Goal: Task Accomplishment & Management: Complete application form

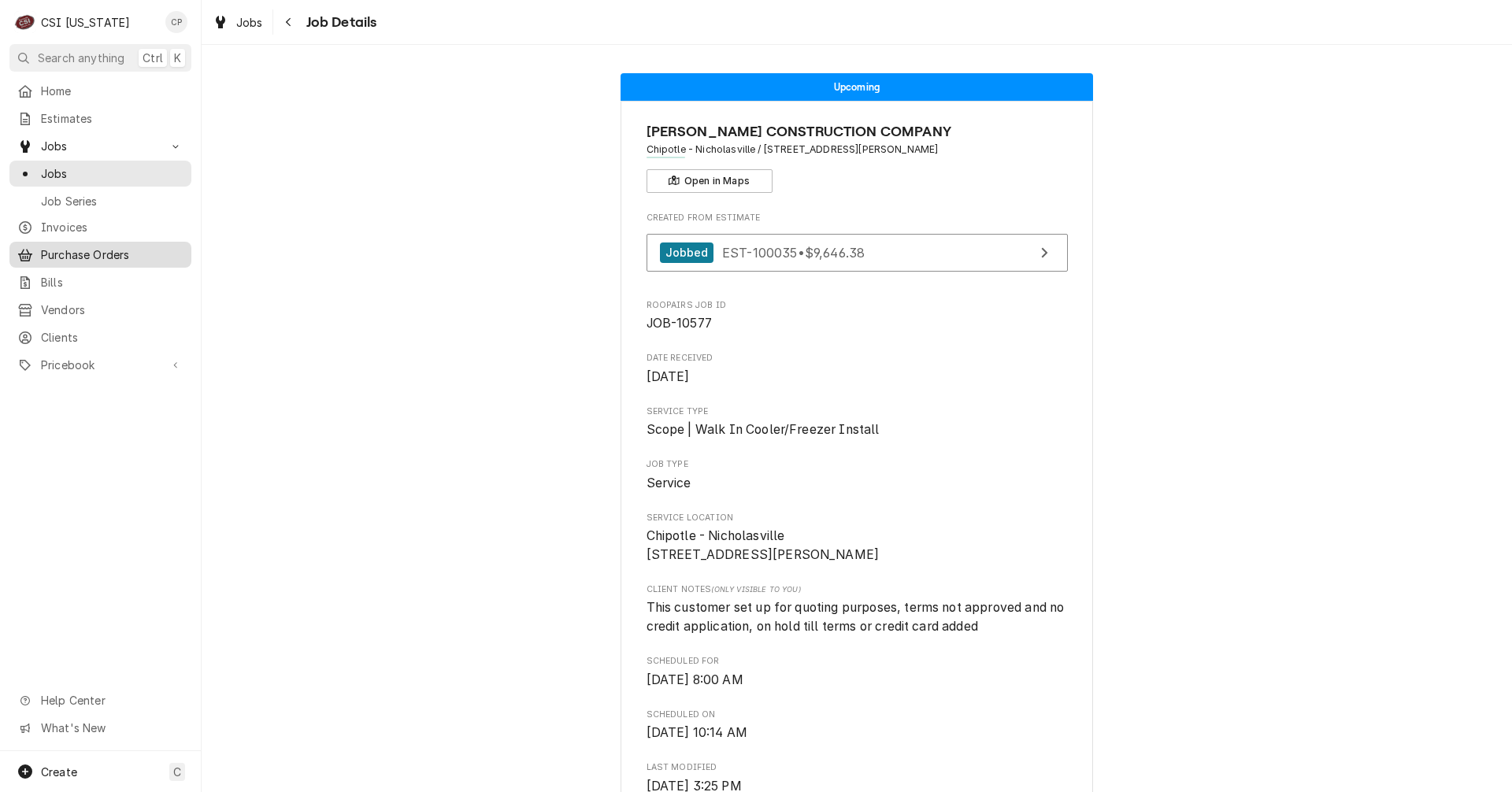
click at [83, 248] on span "Purchase Orders" at bounding box center [112, 254] width 142 height 16
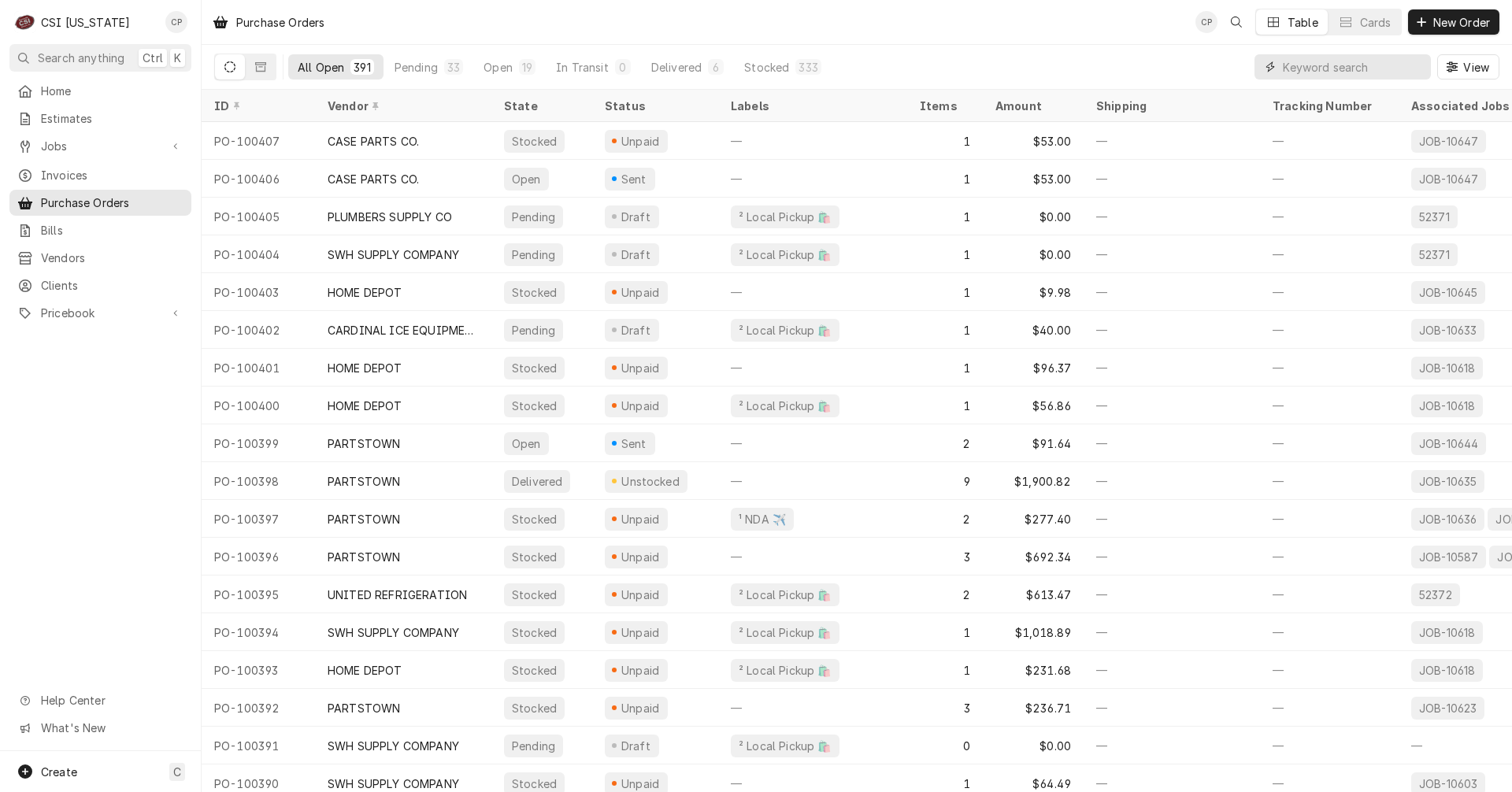
click at [1288, 68] on input "Dynamic Content Wrapper" at bounding box center [1353, 66] width 140 height 25
click at [1450, 15] on span "New Order" at bounding box center [1461, 22] width 63 height 16
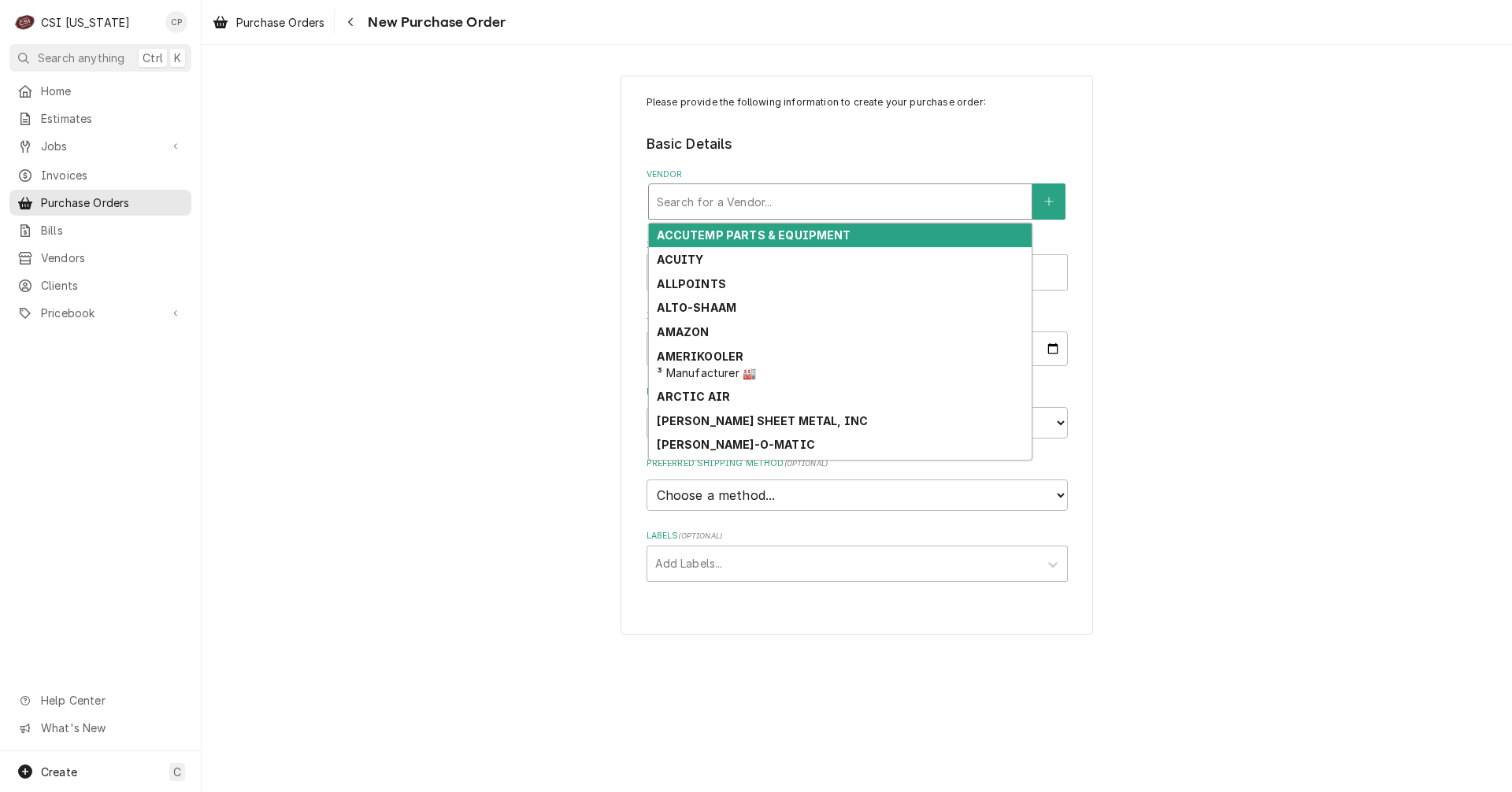
click at [738, 202] on div "Vendor" at bounding box center [840, 201] width 367 height 28
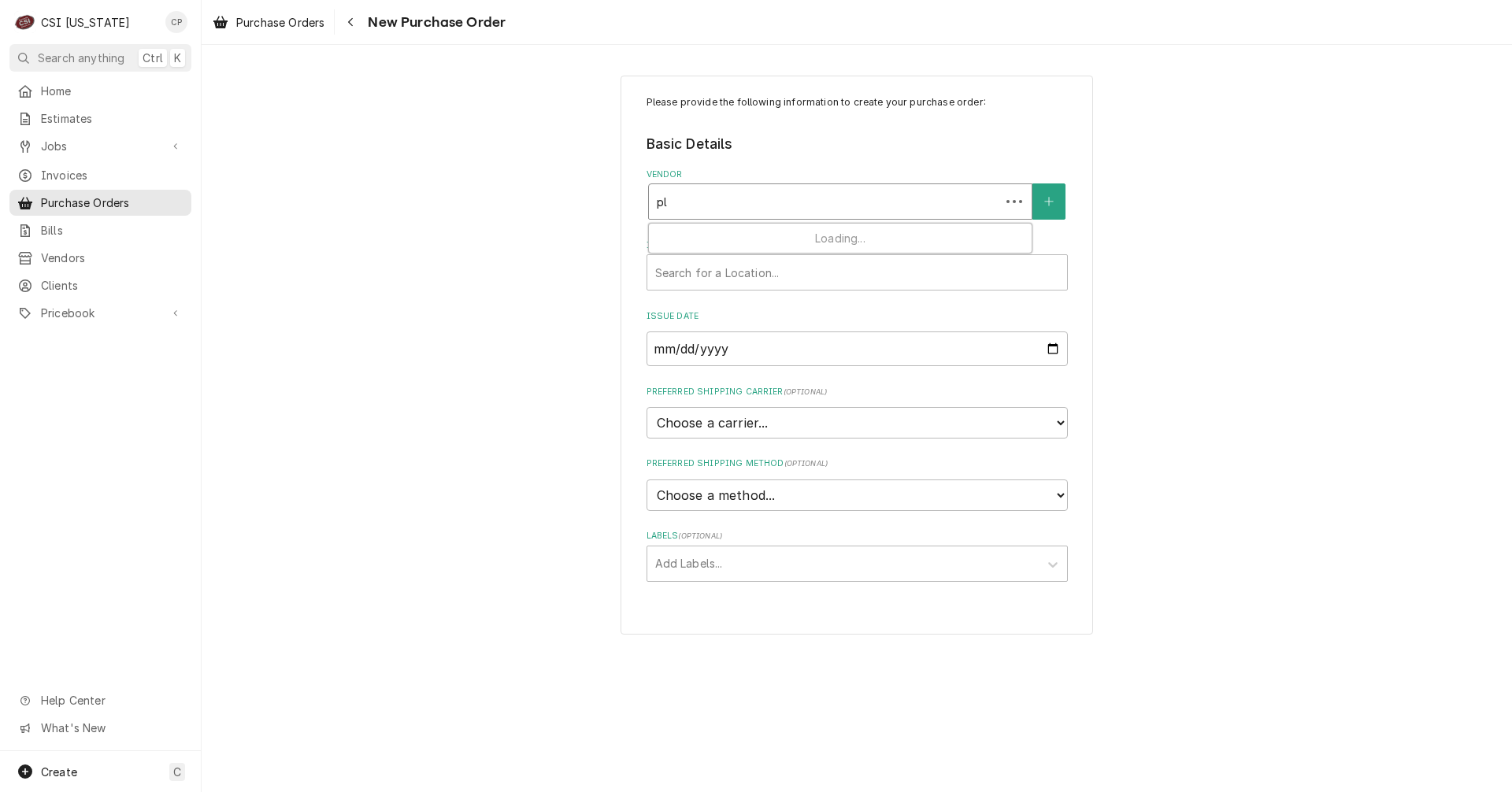
type input "plu"
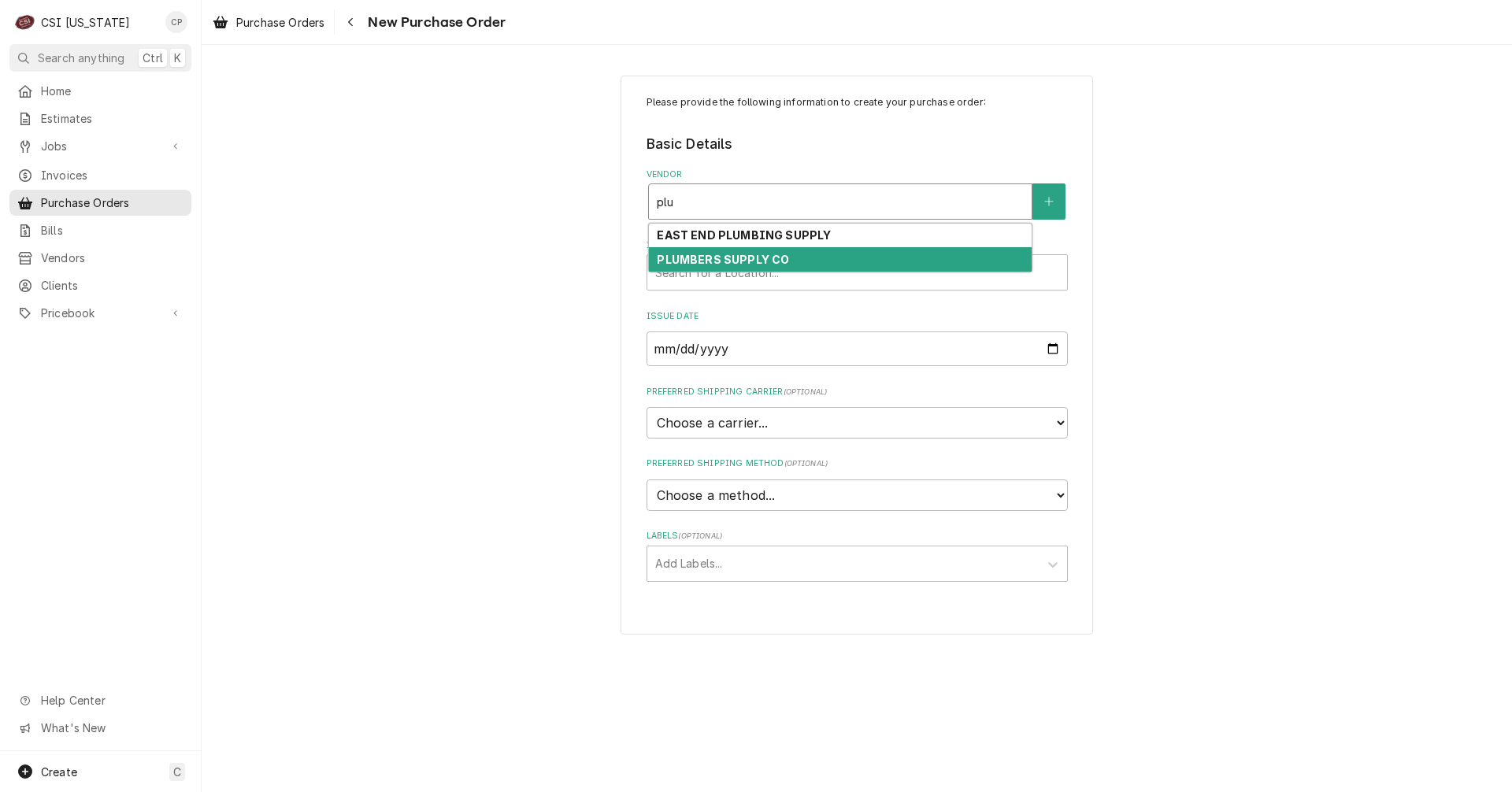
click at [738, 261] on strong "PLUMBERS SUPPLY CO" at bounding box center [722, 259] width 132 height 14
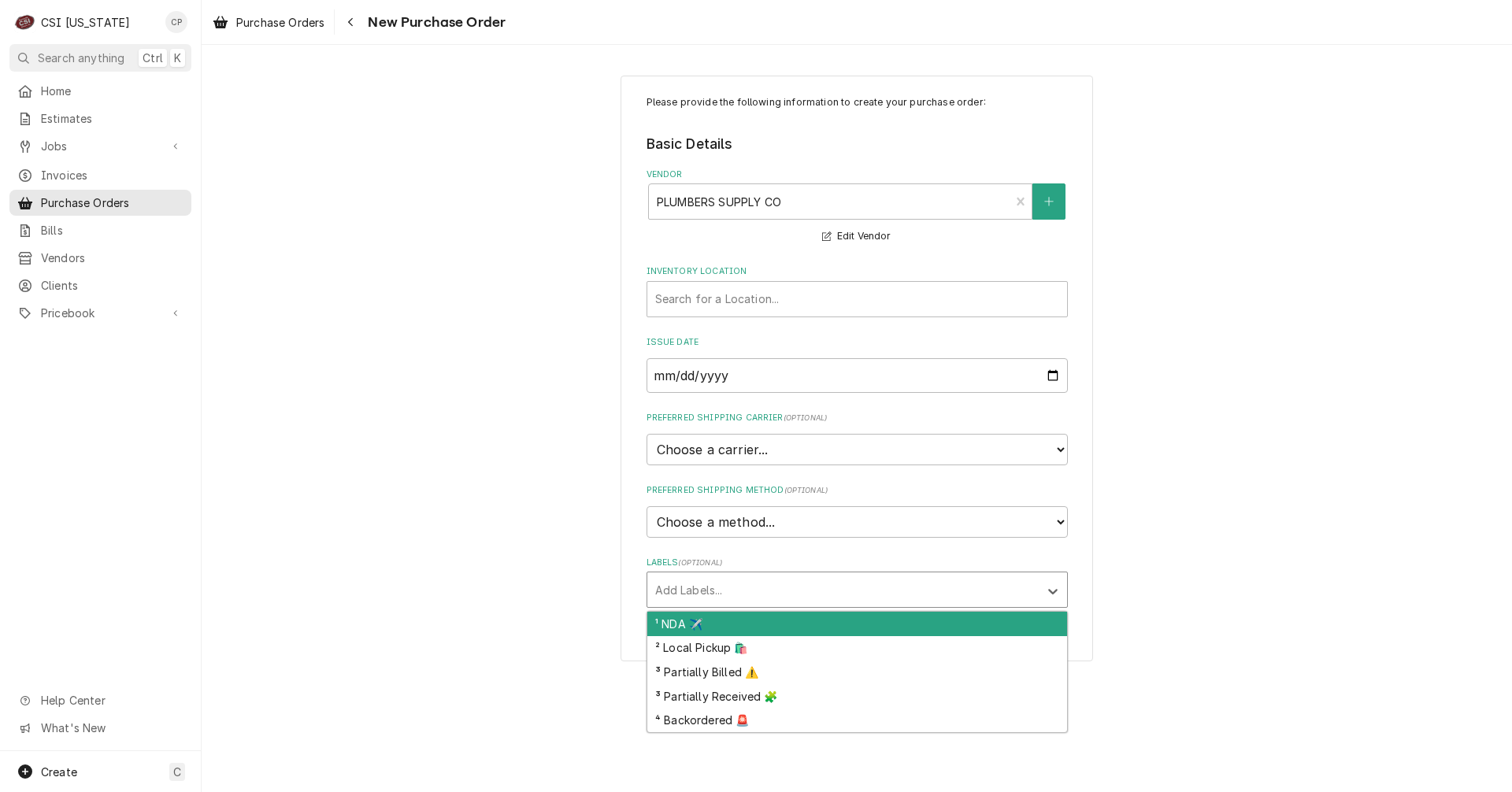
click at [722, 590] on div "Labels" at bounding box center [843, 589] width 375 height 28
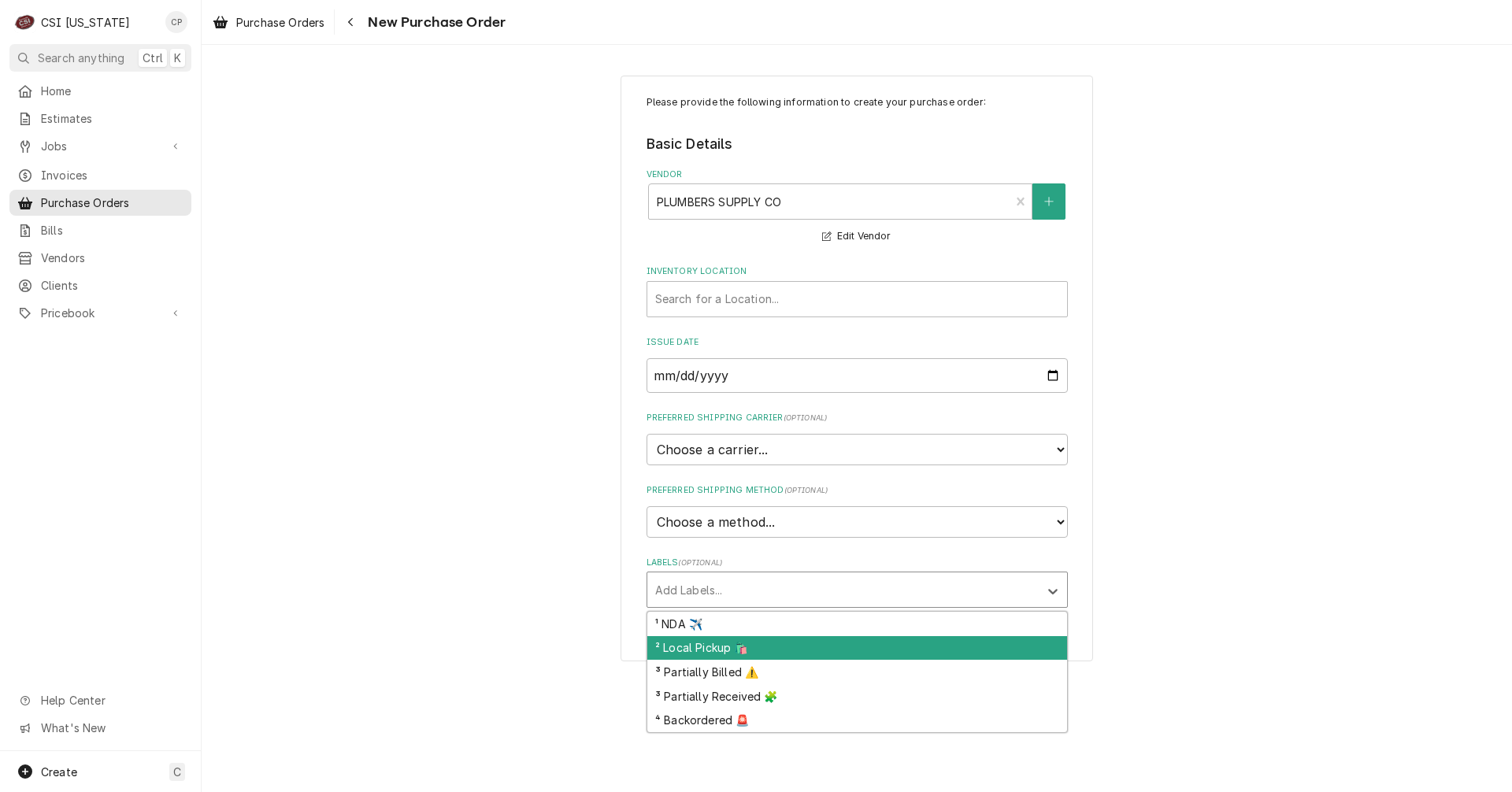
click at [722, 644] on div "² Local Pickup 🛍️" at bounding box center [857, 648] width 420 height 24
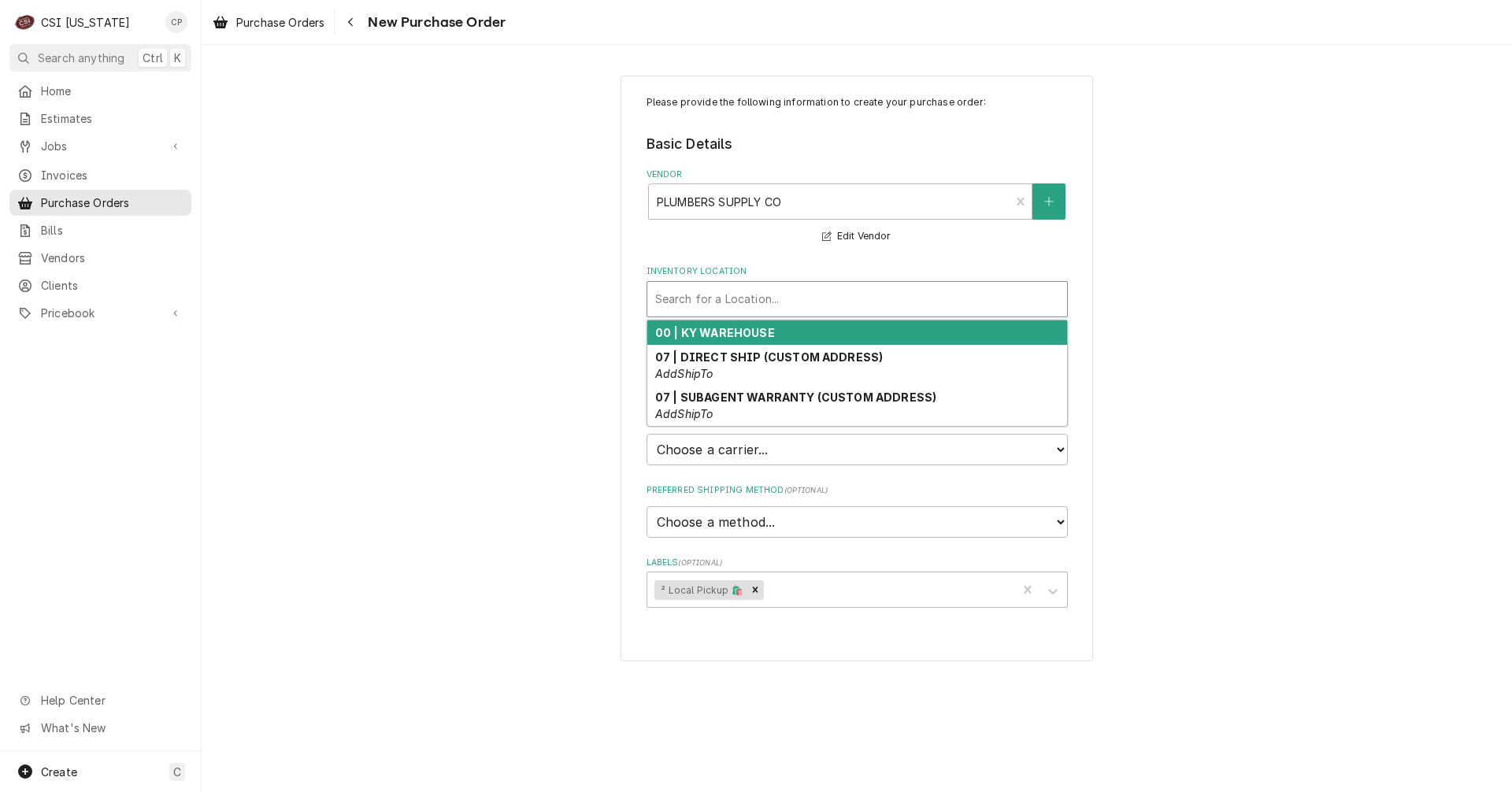
click at [713, 298] on div "Inventory Location" at bounding box center [857, 299] width 403 height 28
click at [717, 335] on strong "00 | KY WAREHOUSE" at bounding box center [715, 332] width 120 height 14
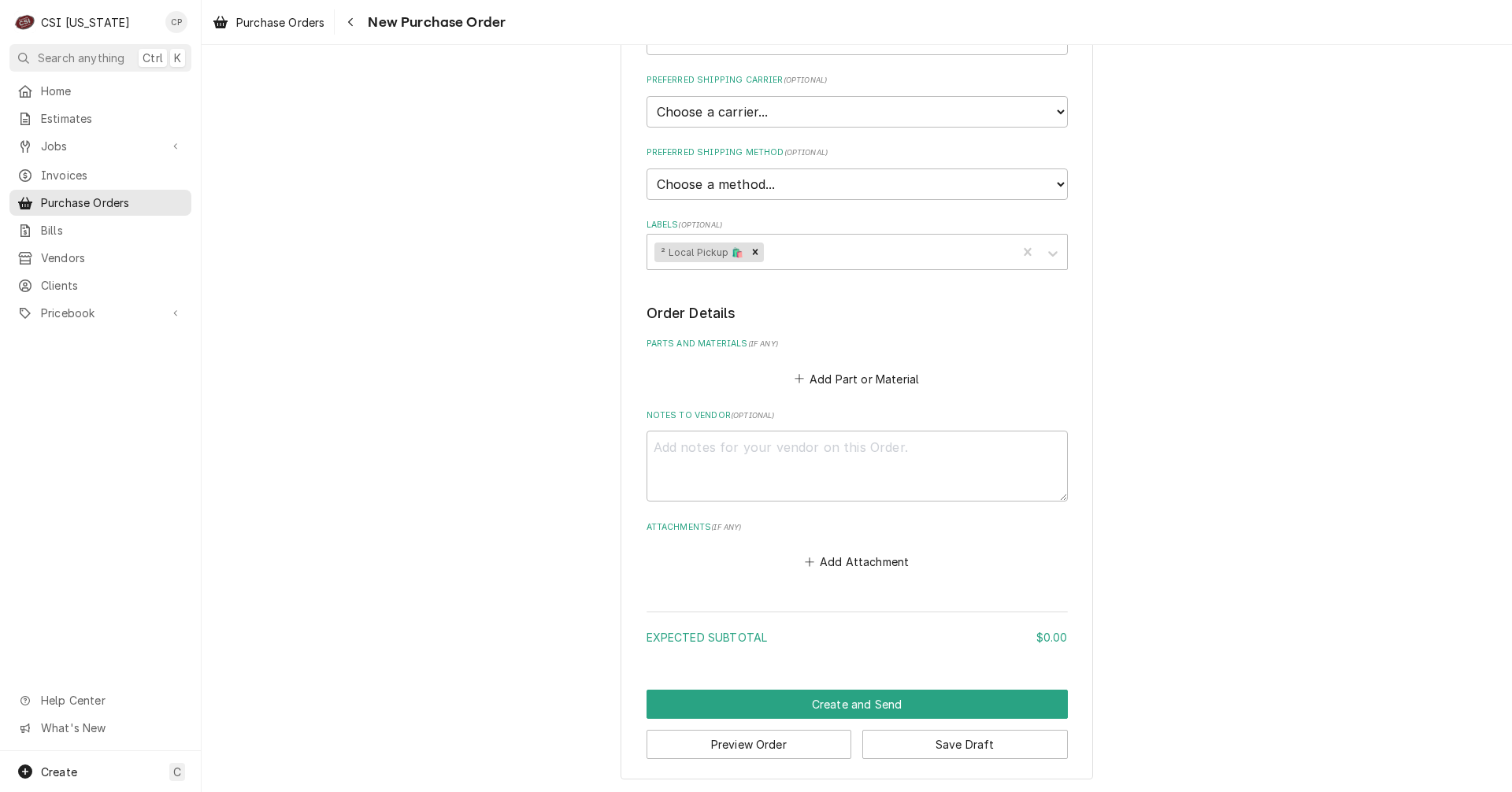
scroll to position [338, 0]
click at [859, 377] on button "Add Part or Material" at bounding box center [857, 378] width 130 height 22
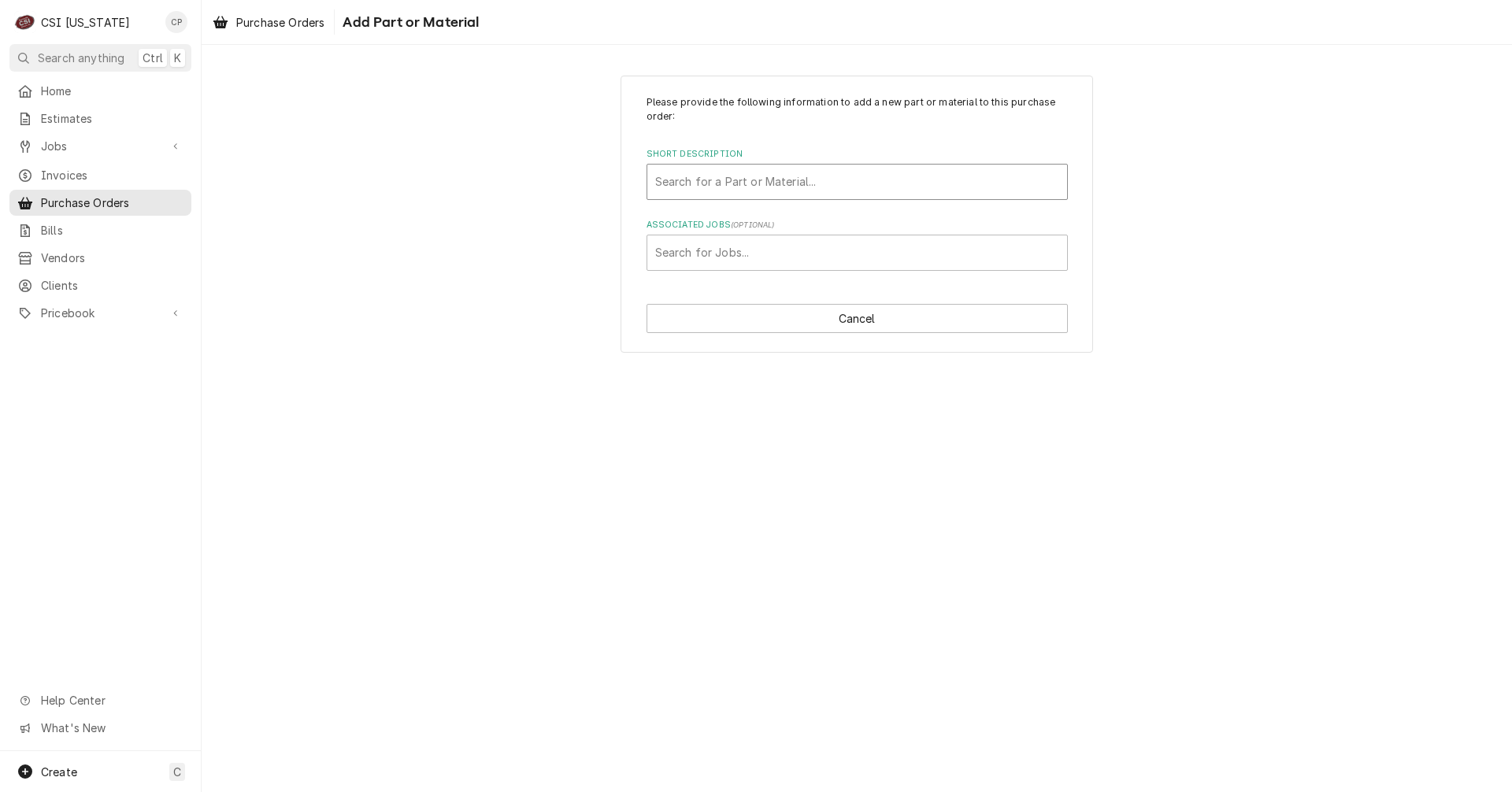
click at [822, 179] on div "Short Description" at bounding box center [857, 182] width 403 height 28
type input "n"
type input "mis"
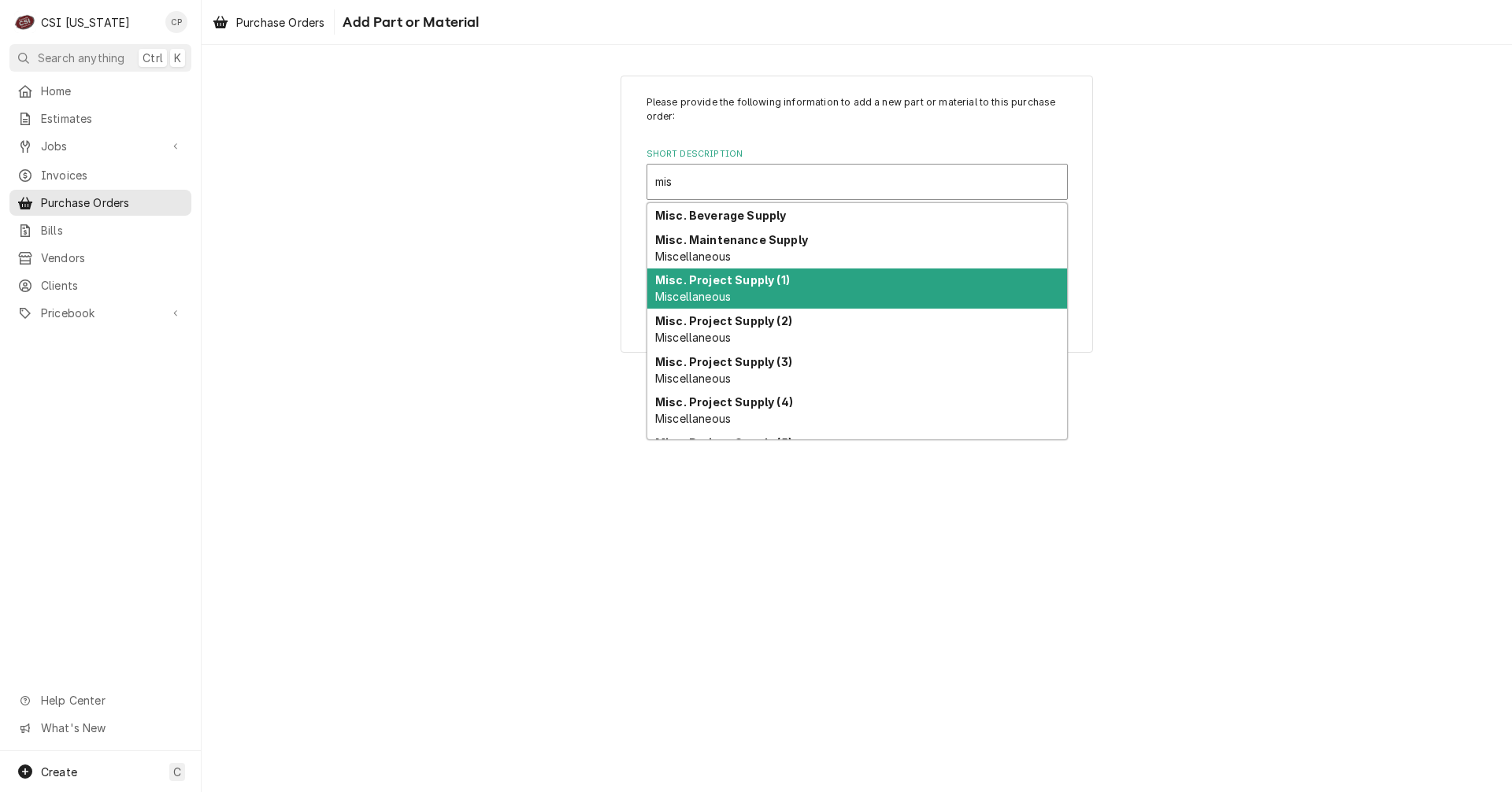
click at [762, 274] on strong "Misc. Project Supply (1)" at bounding box center [722, 280] width 134 height 14
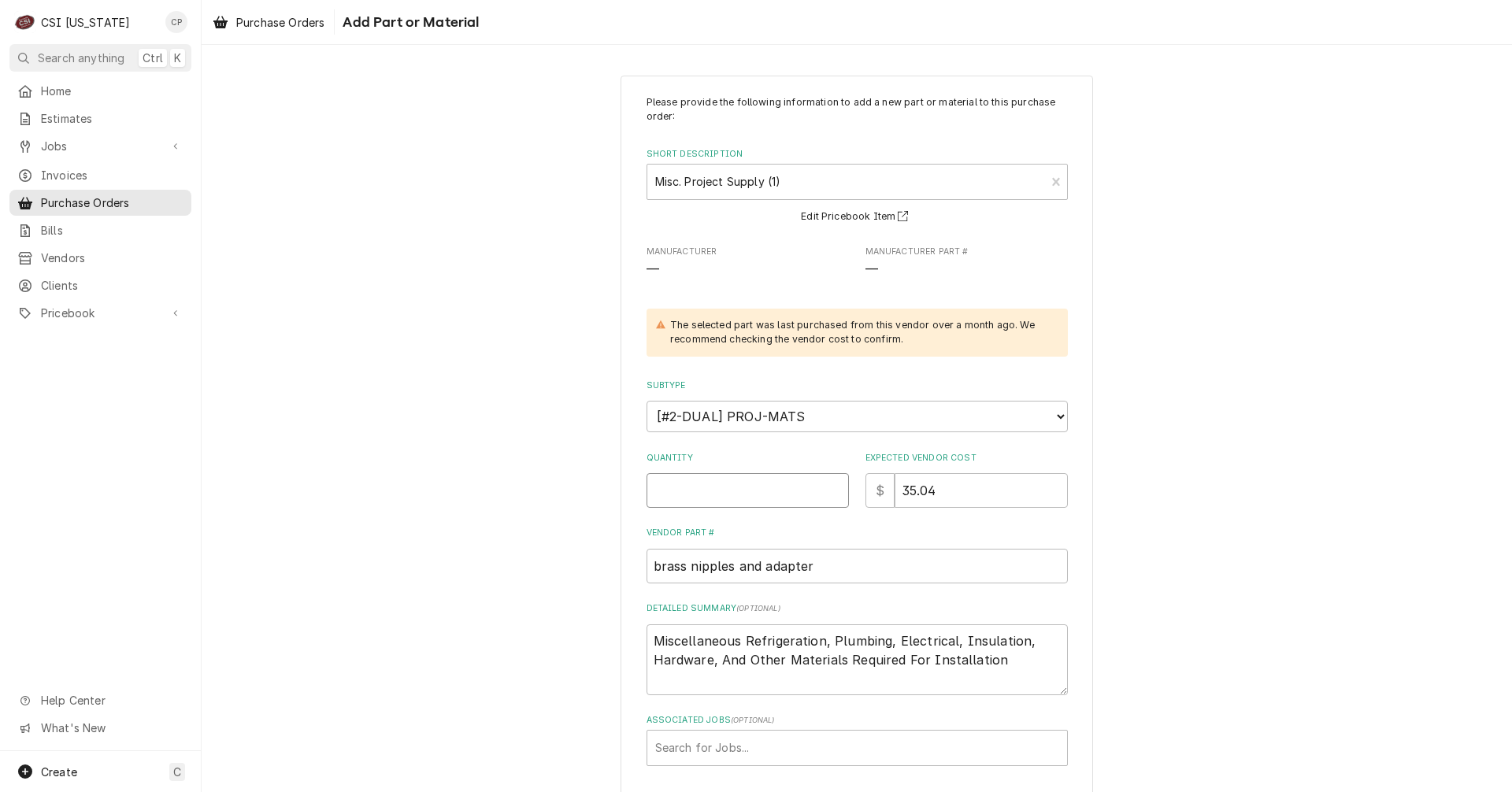
click at [765, 496] on input "Quantity" at bounding box center [748, 490] width 202 height 34
type textarea "x"
type input "1"
type textarea "x"
type input "0"
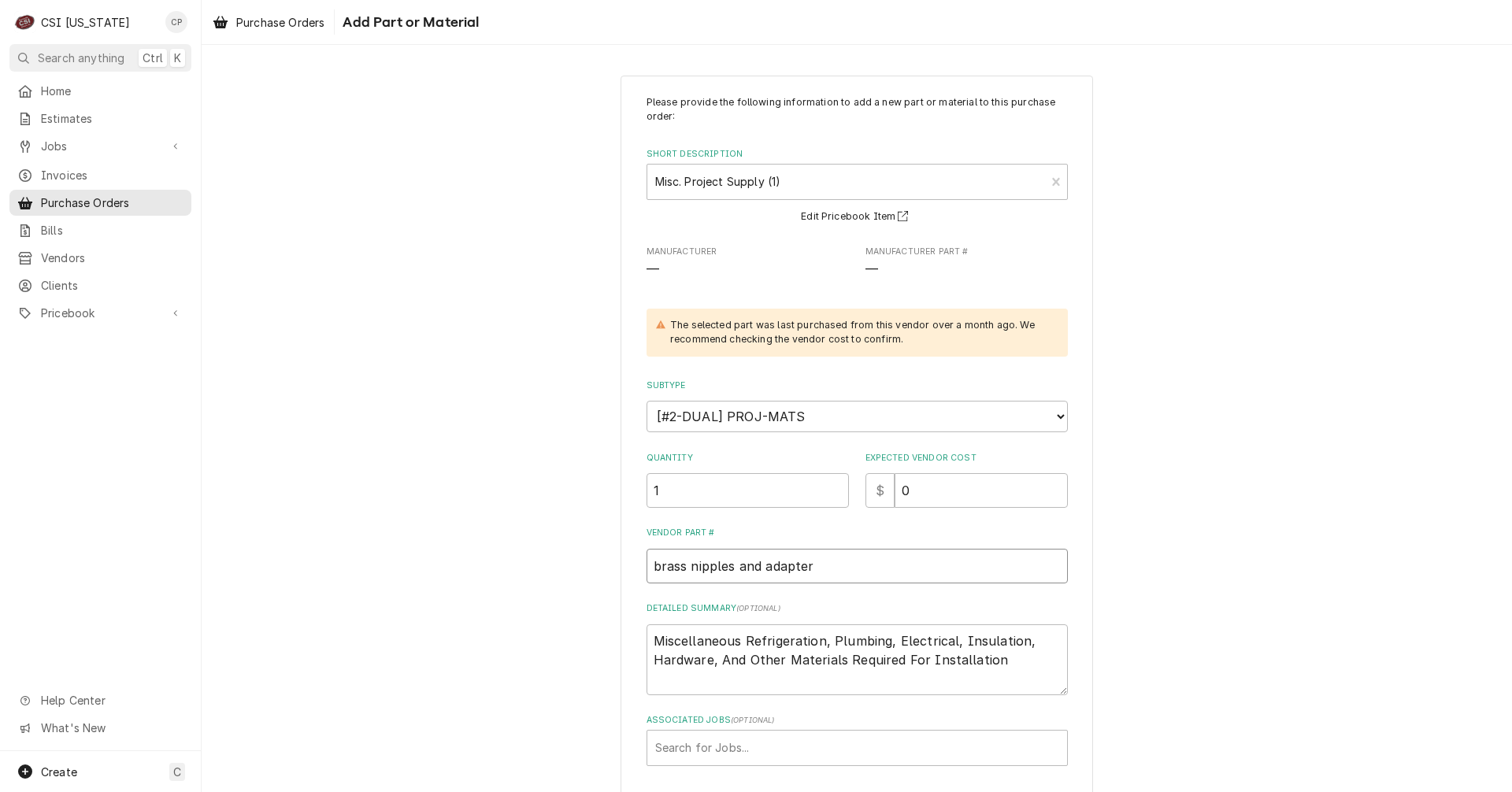
type textarea "x"
type input "0"
type textarea "x"
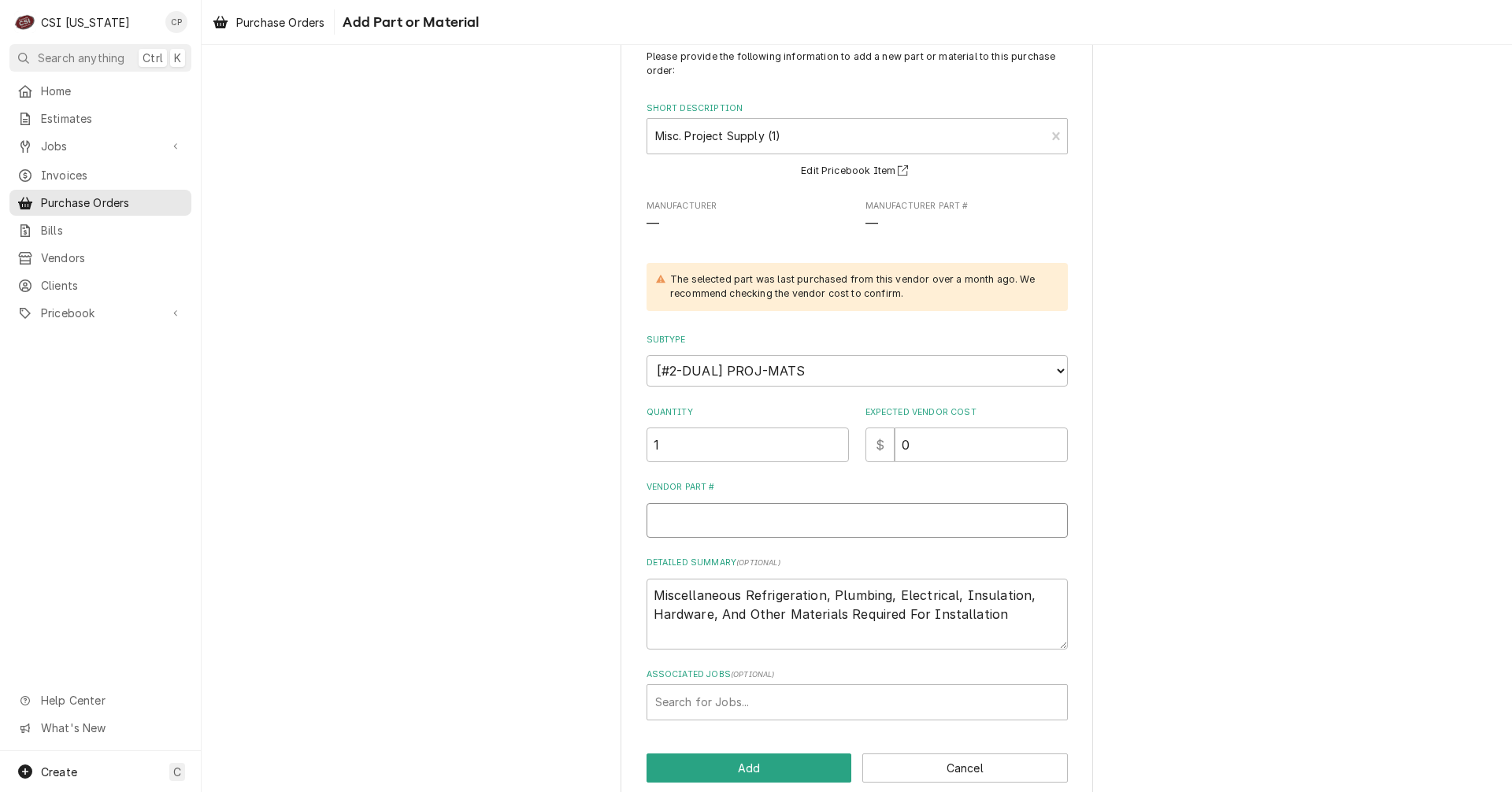
scroll to position [70, 0]
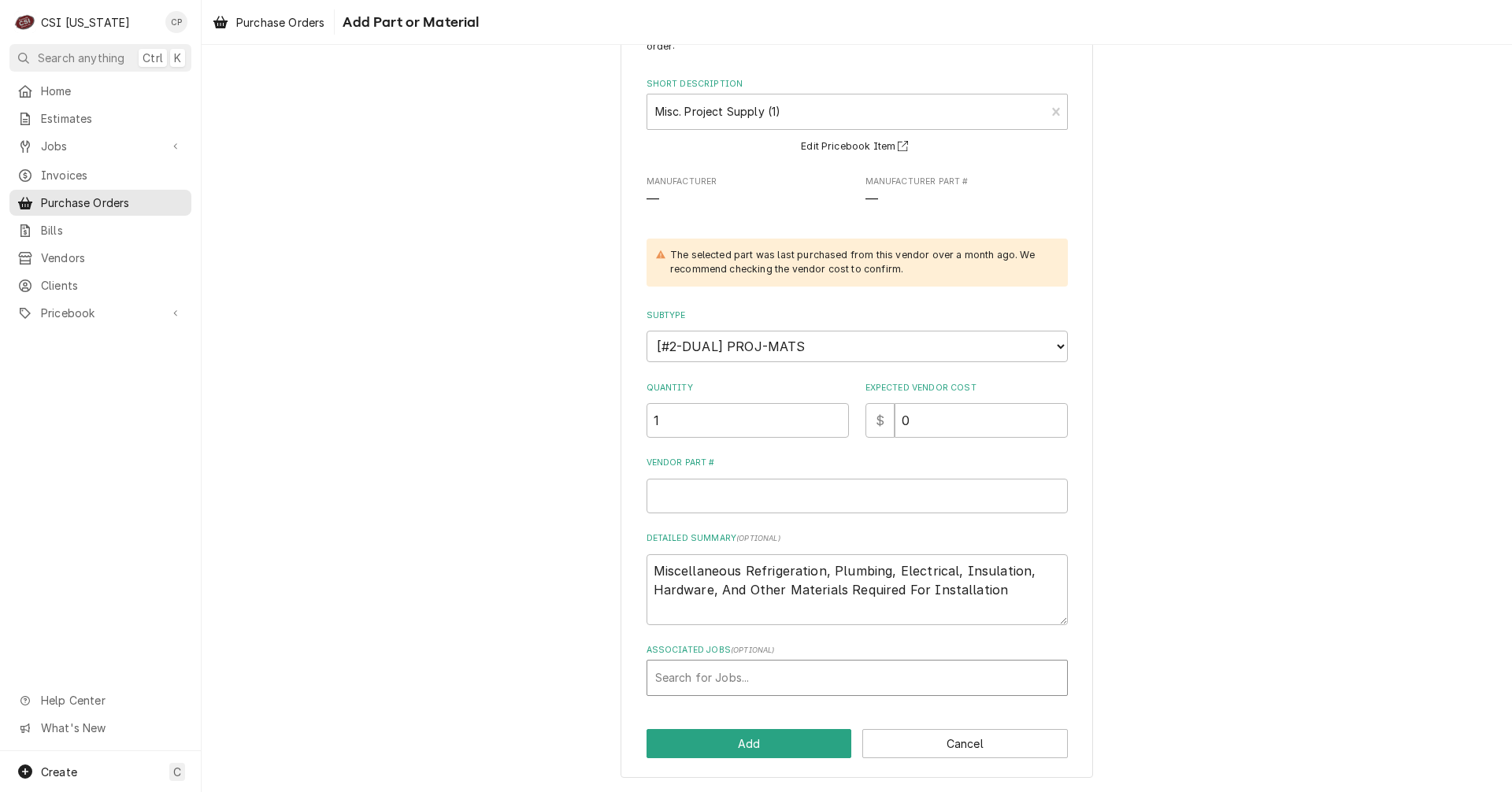
click at [804, 682] on div "Associated Jobs" at bounding box center [857, 677] width 403 height 28
type input "elanco"
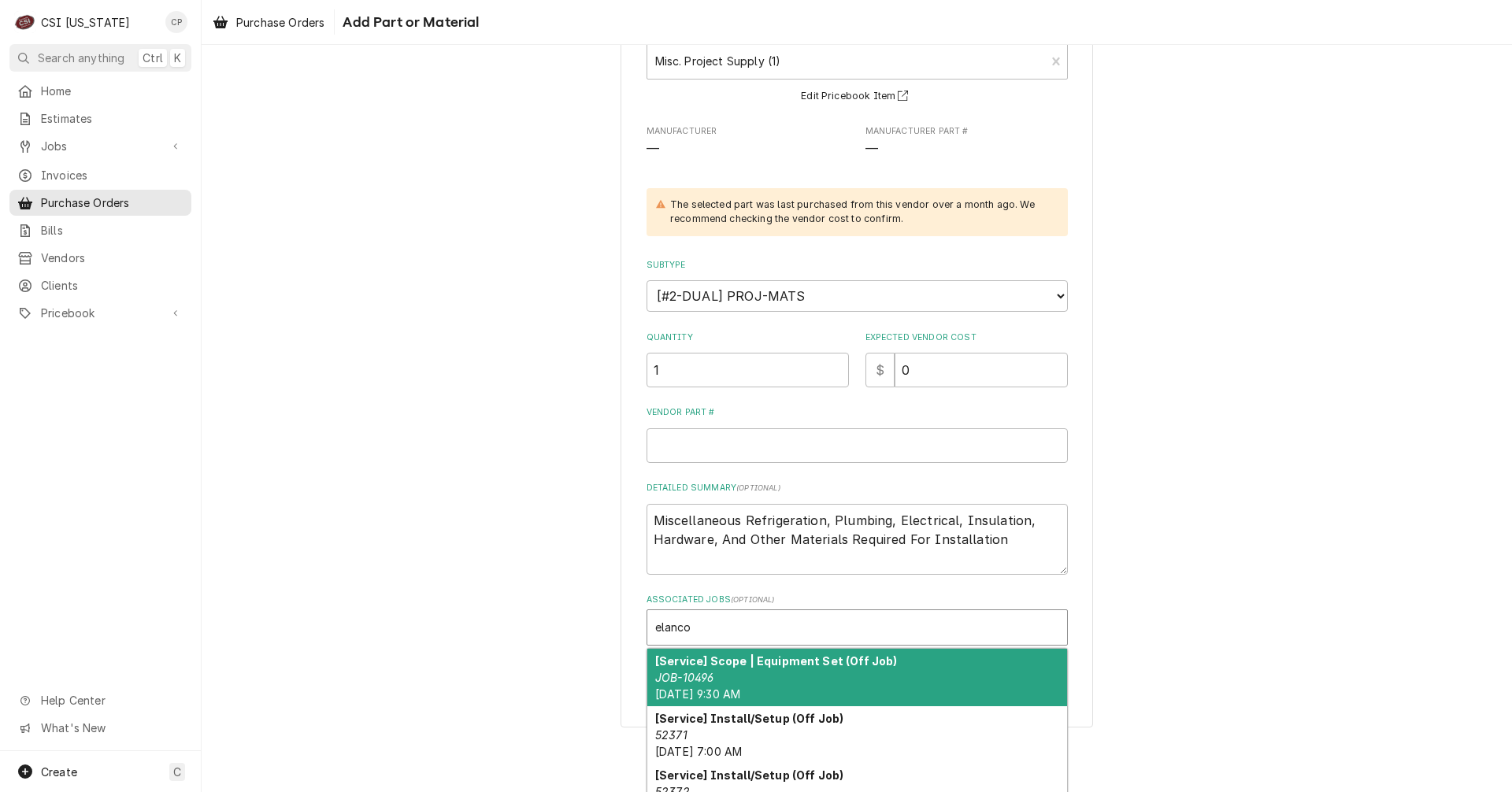
scroll to position [150, 0]
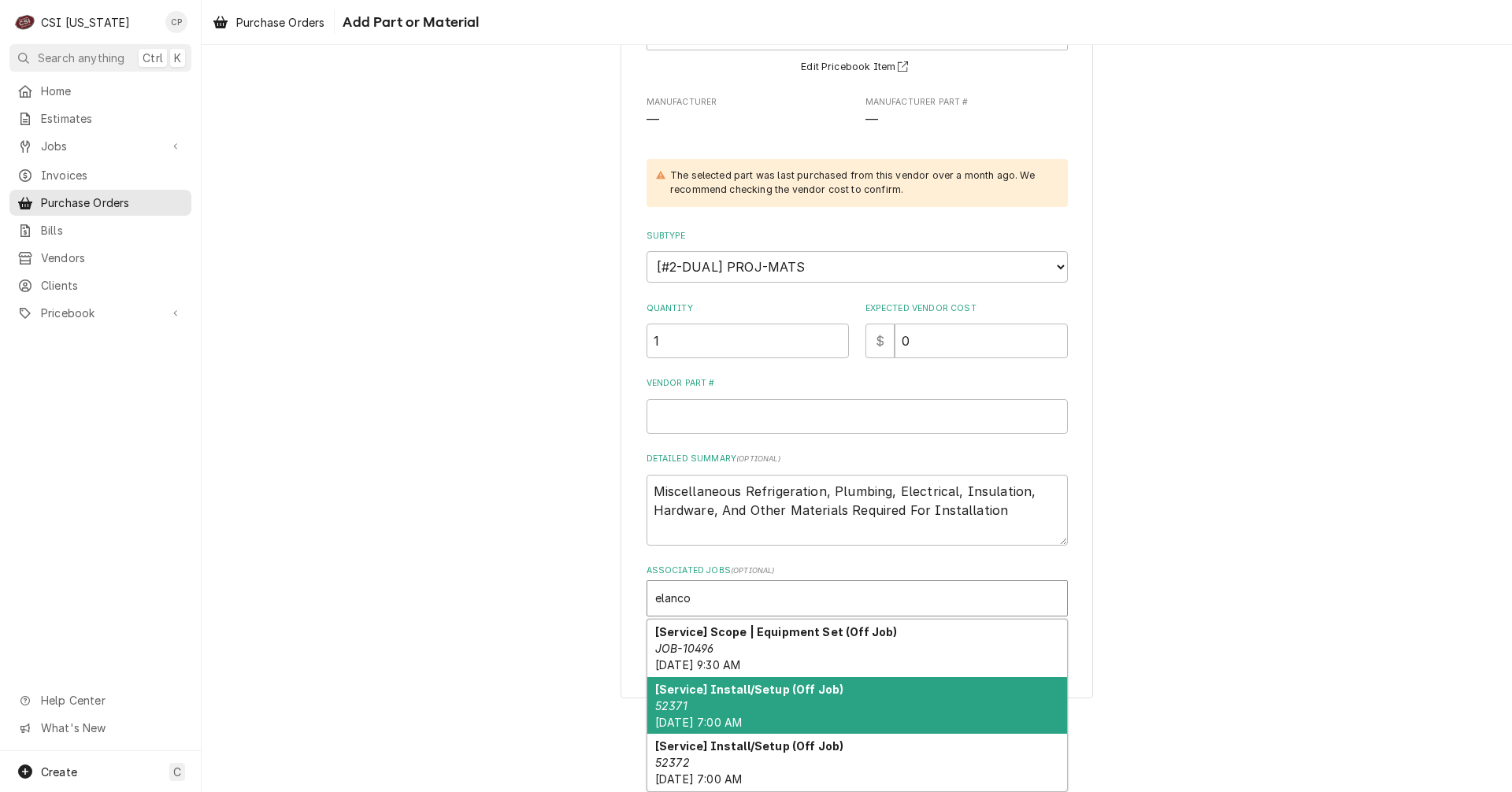
click at [739, 712] on div "[Service] Install/Setup (Off Job) 52371 Mon, Aug 4th, 2025 - 7:00 AM" at bounding box center [857, 705] width 420 height 57
type textarea "x"
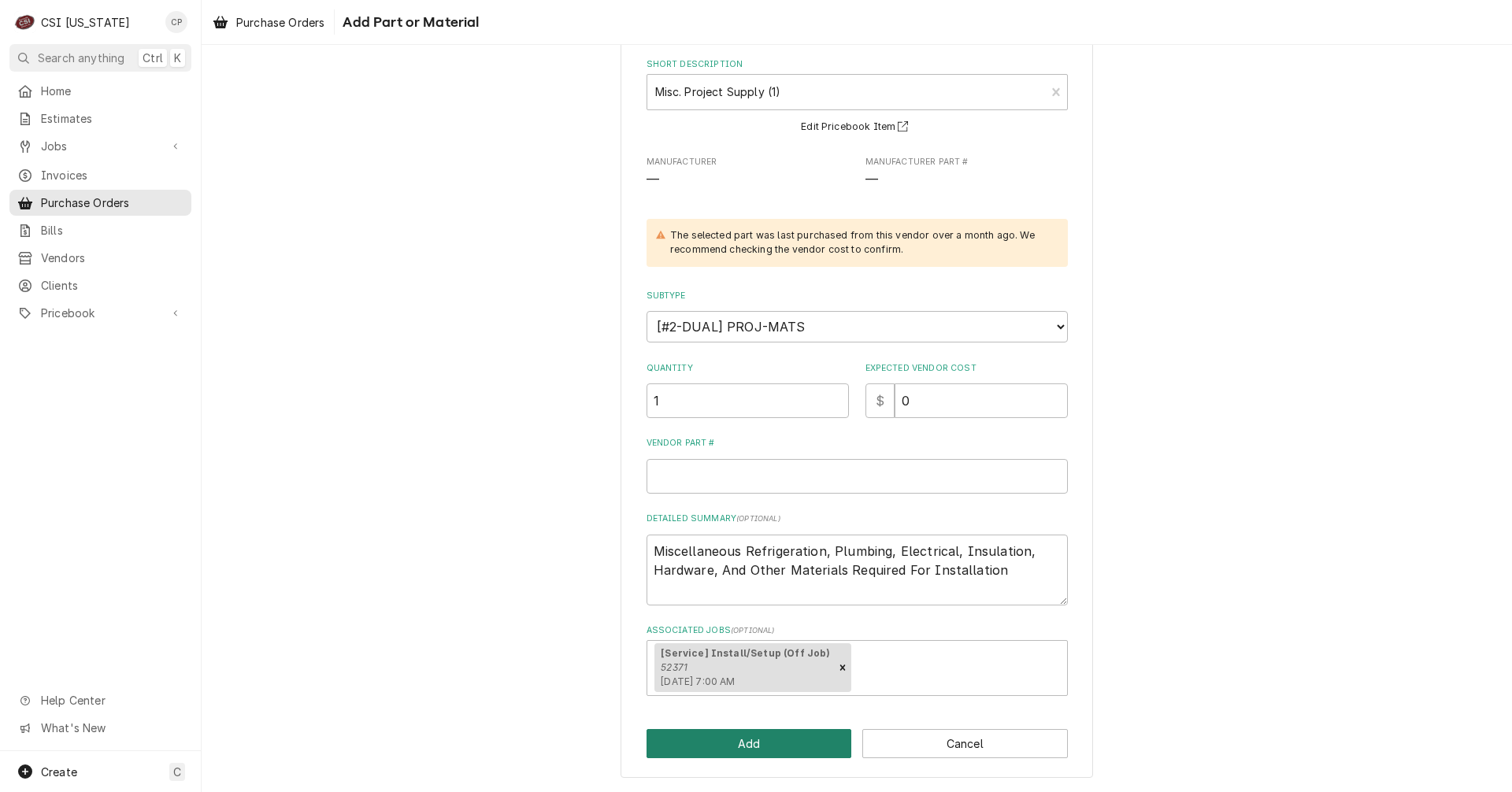
click at [763, 747] on button "Add" at bounding box center [750, 743] width 206 height 29
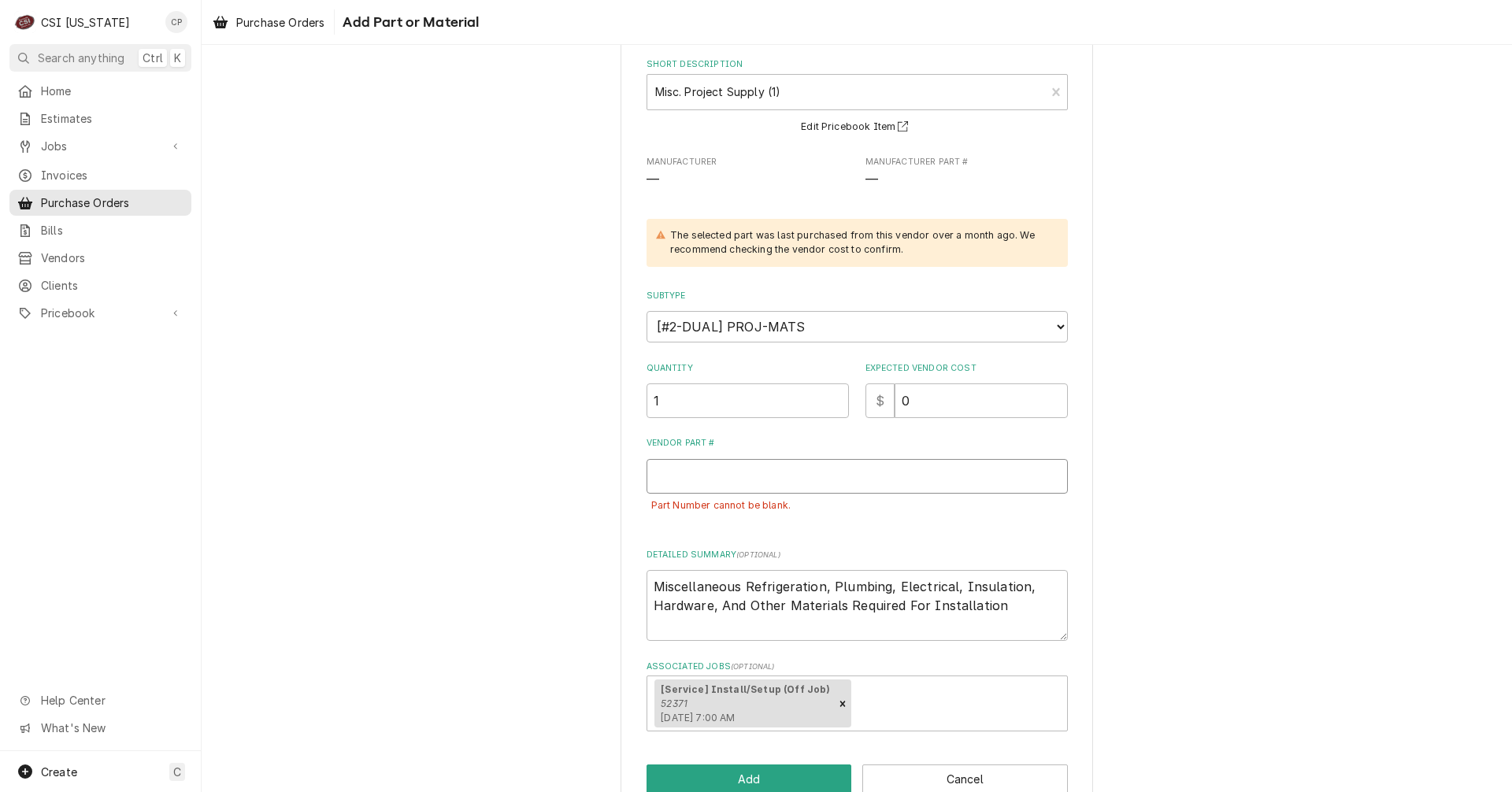
click at [728, 472] on input "Vendor Part #" at bounding box center [858, 476] width 421 height 34
type textarea "x"
type input "n"
type textarea "x"
type input "na"
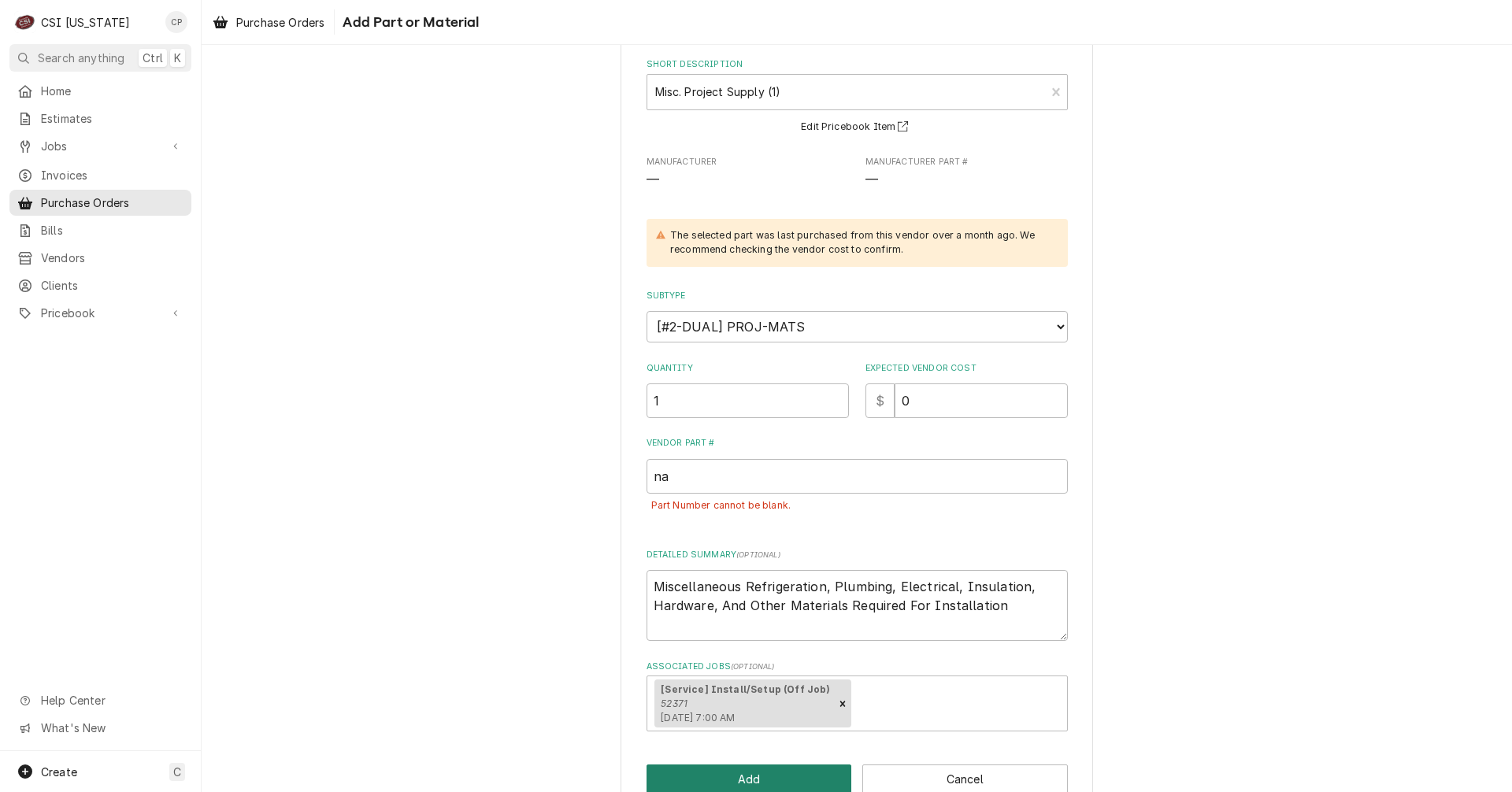
click at [773, 784] on button "Add" at bounding box center [750, 778] width 206 height 29
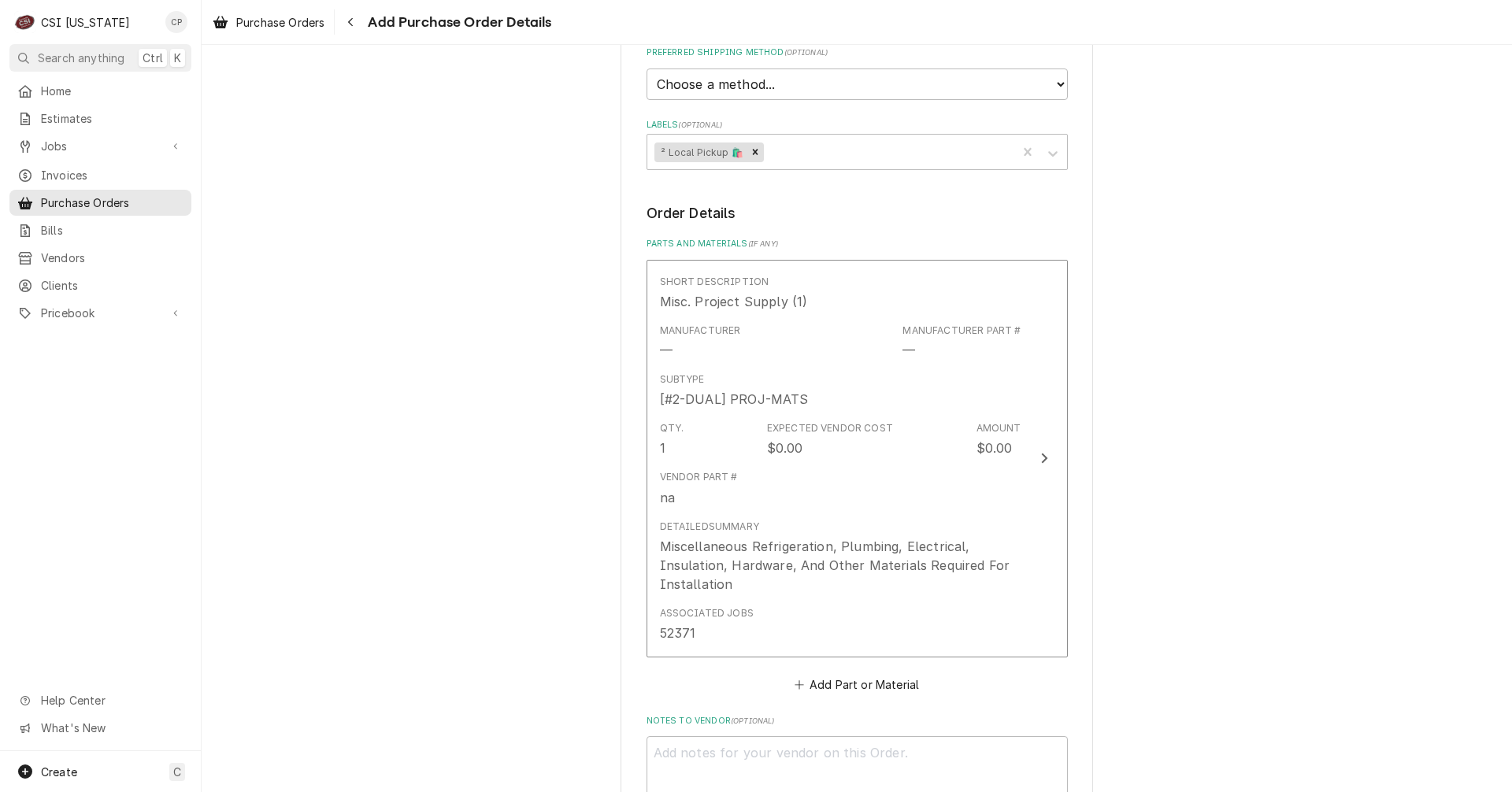
scroll to position [744, 0]
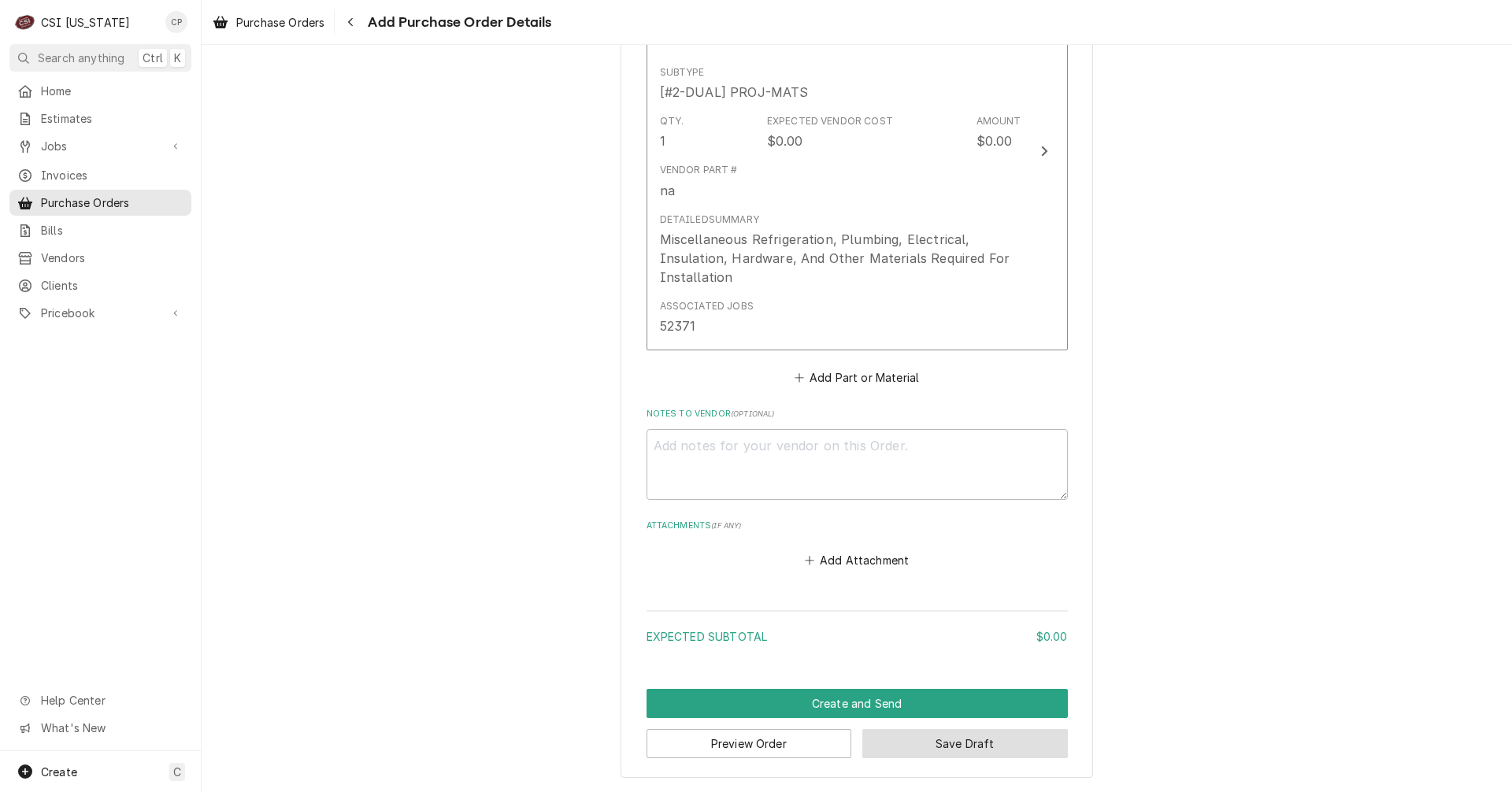
click at [977, 746] on button "Save Draft" at bounding box center [965, 743] width 206 height 29
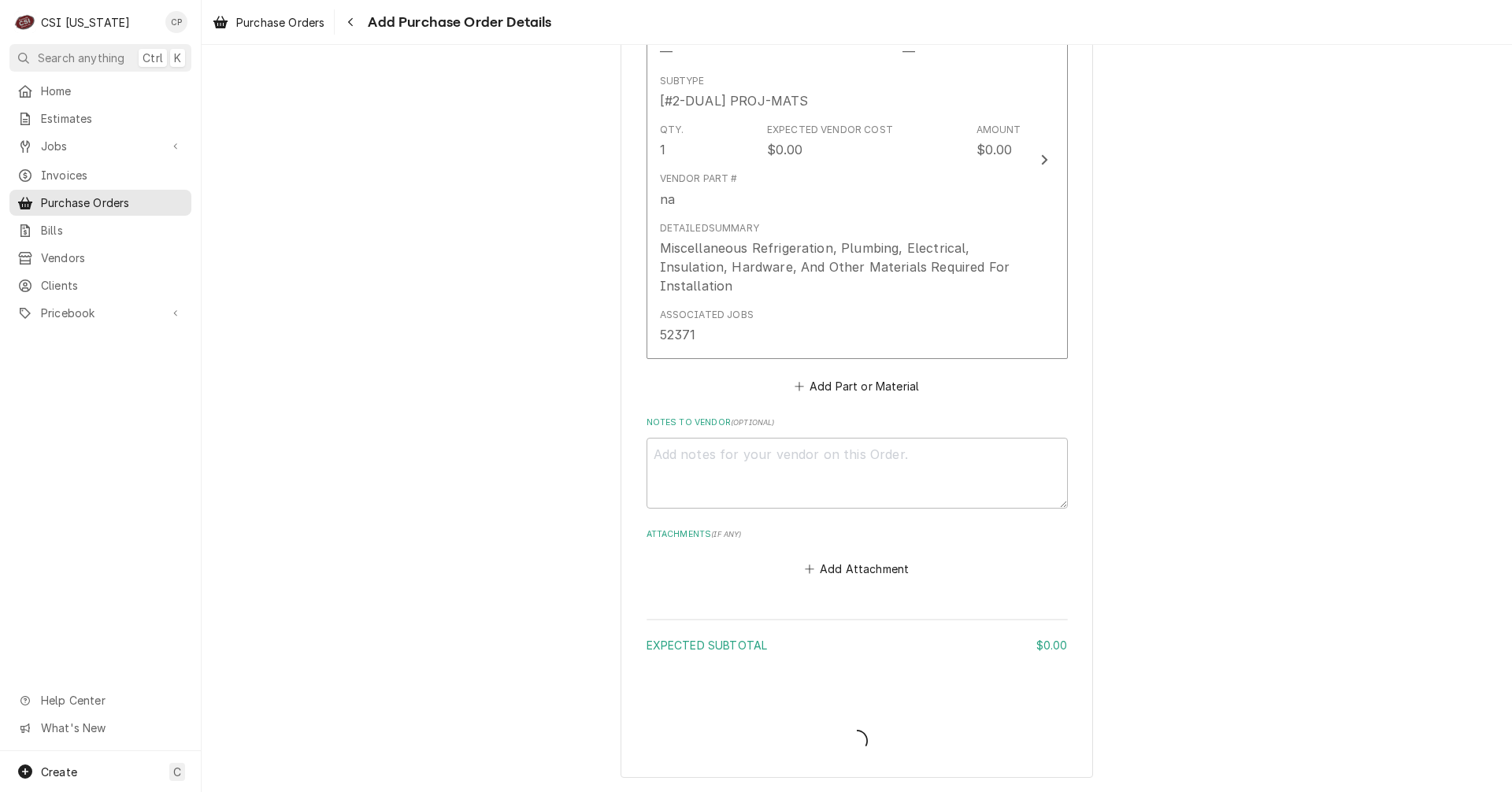
type textarea "x"
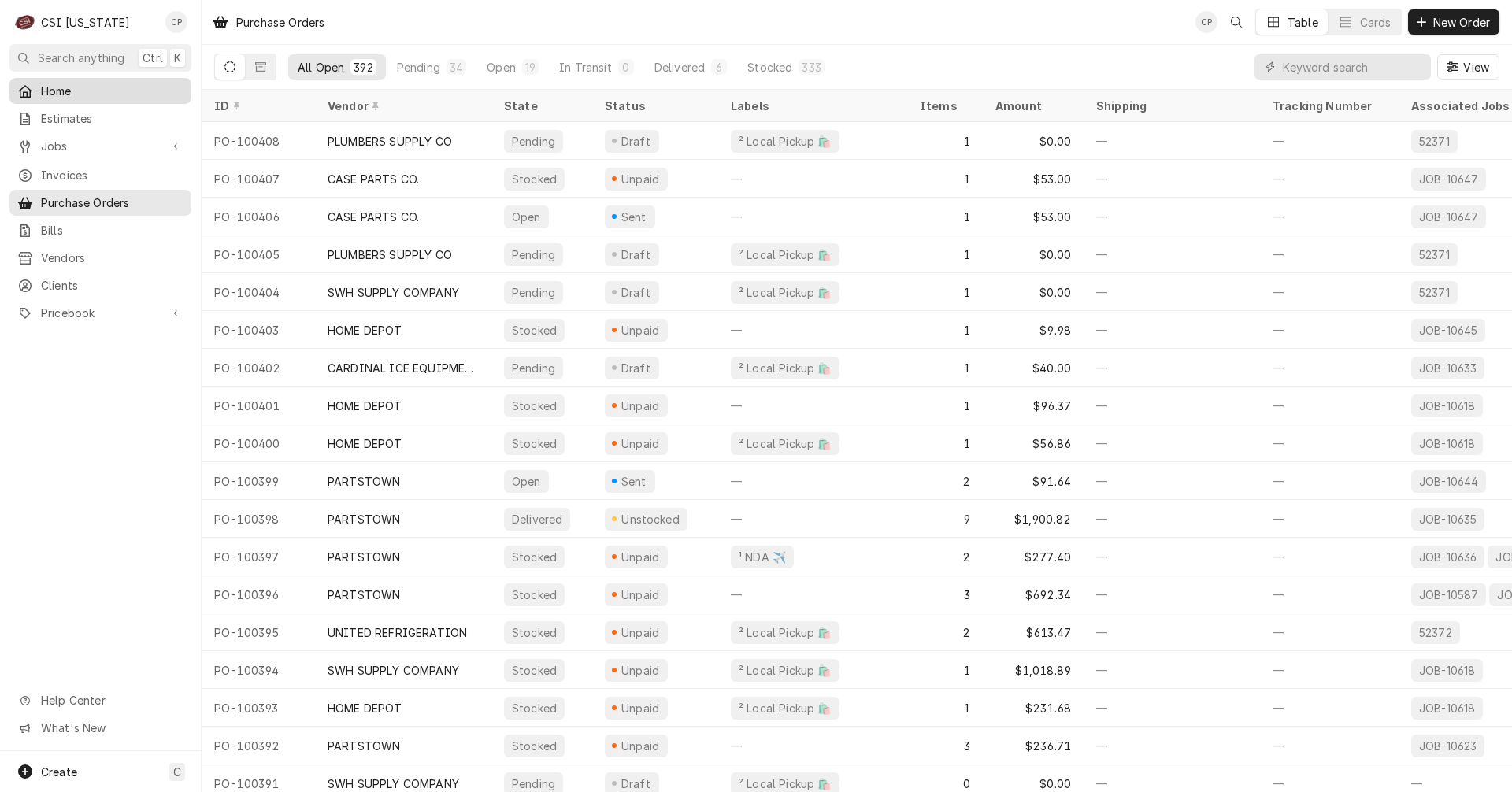
click at [62, 83] on span "Home" at bounding box center [112, 91] width 142 height 16
